Goal: Information Seeking & Learning: Learn about a topic

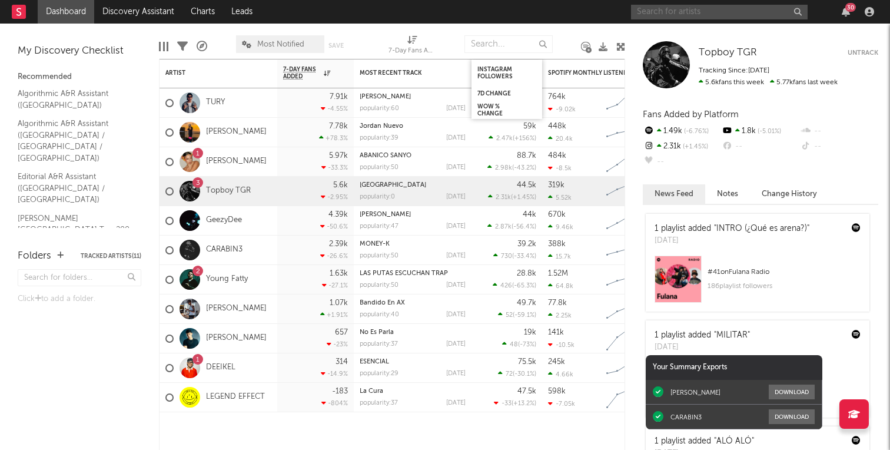
click at [662, 7] on input "text" at bounding box center [719, 12] width 177 height 15
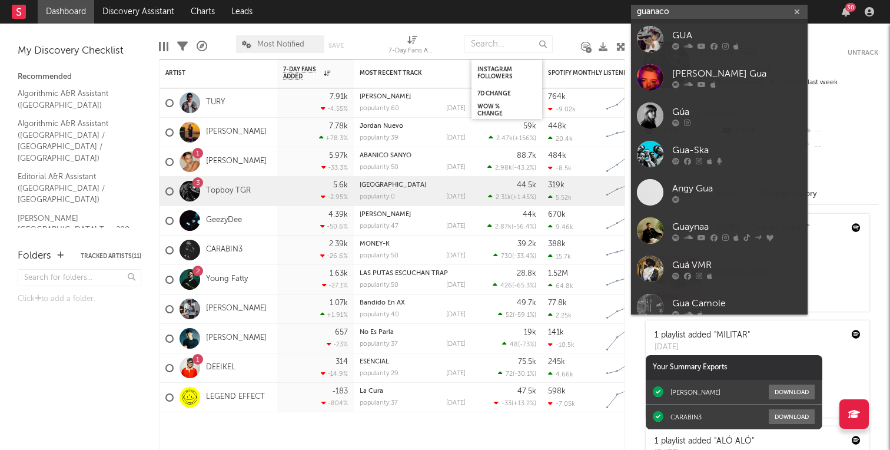
click at [683, 14] on input "guanaco" at bounding box center [719, 12] width 177 height 15
type input "guanac"
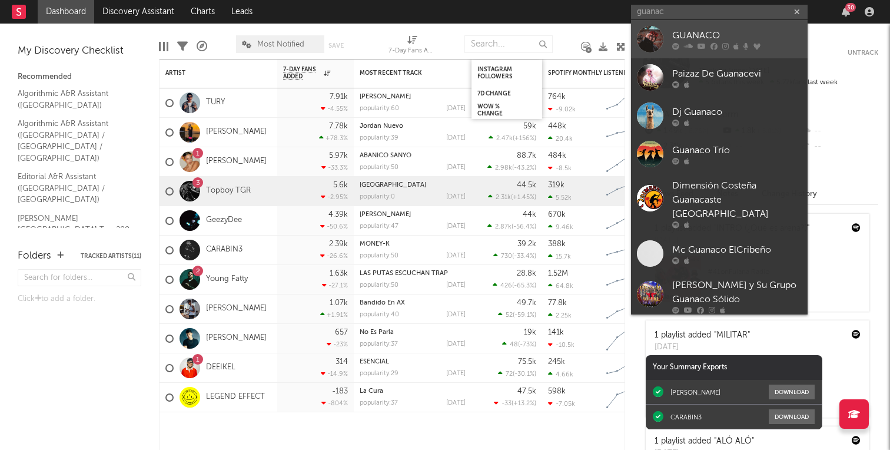
click at [698, 31] on div "GUANACO" at bounding box center [736, 35] width 129 height 14
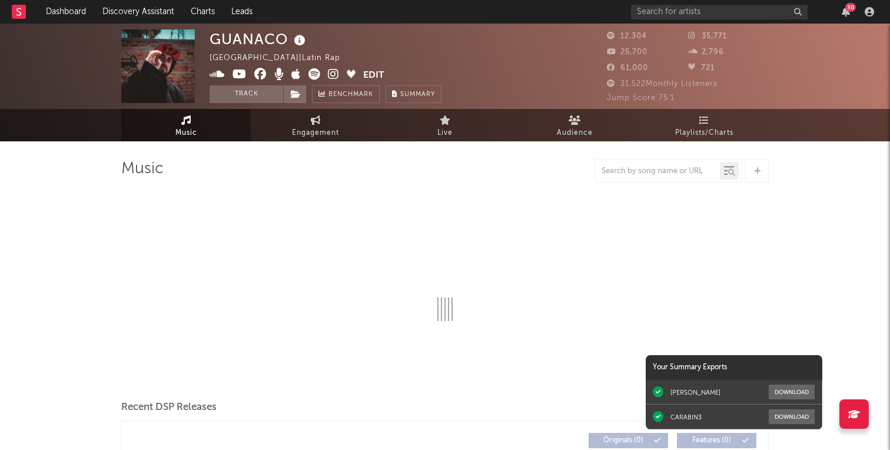
select select "6m"
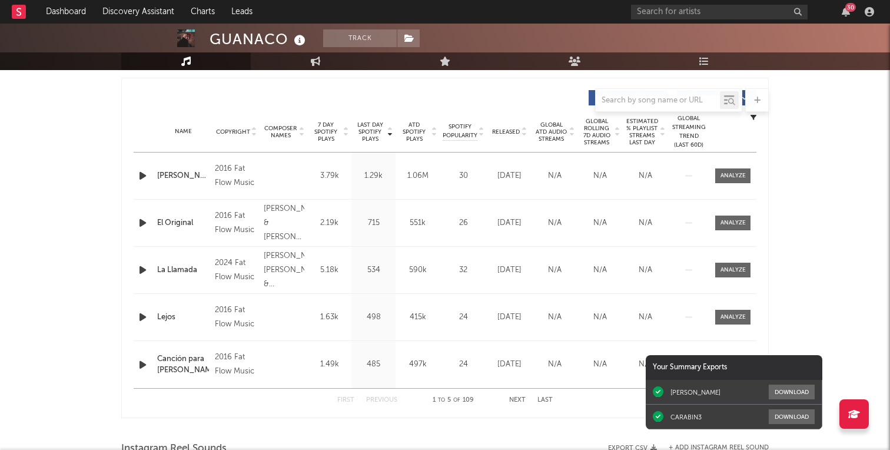
scroll to position [435, 0]
click at [71, 6] on link "Dashboard" at bounding box center [66, 12] width 56 height 24
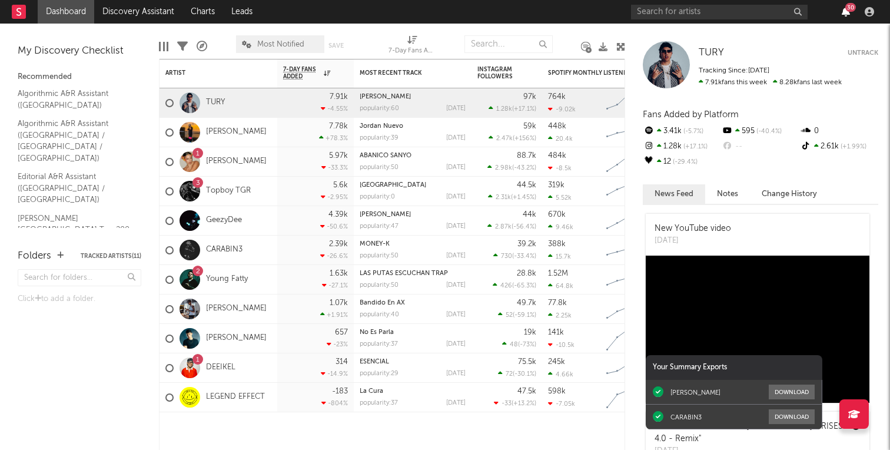
click at [841, 10] on icon "button" at bounding box center [845, 11] width 8 height 9
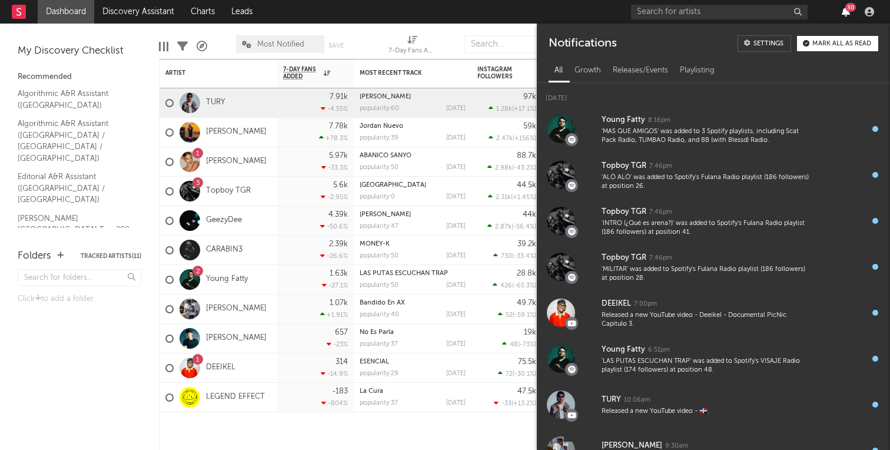
click at [841, 10] on icon "button" at bounding box center [845, 11] width 8 height 9
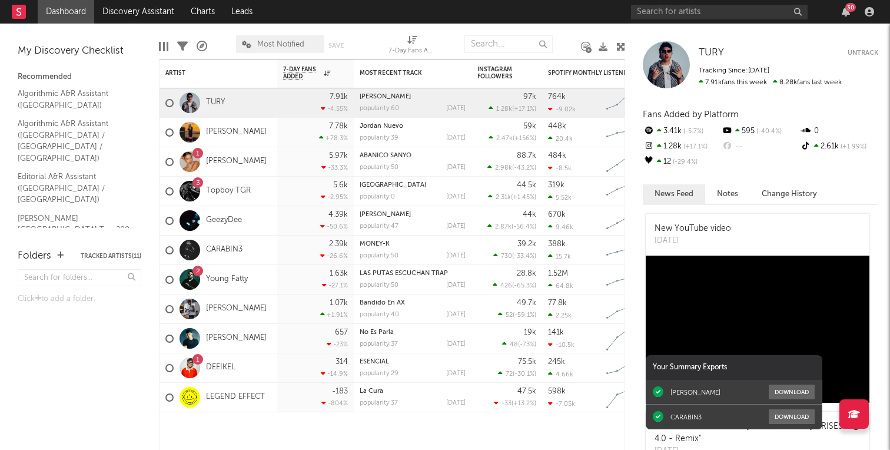
click at [584, 8] on nav "Dashboard Discovery Assistant Charts Leads 30" at bounding box center [445, 12] width 890 height 24
click at [594, 12] on nav "Dashboard Discovery Assistant Charts Leads 30" at bounding box center [445, 12] width 890 height 24
